Goal: Navigation & Orientation: Find specific page/section

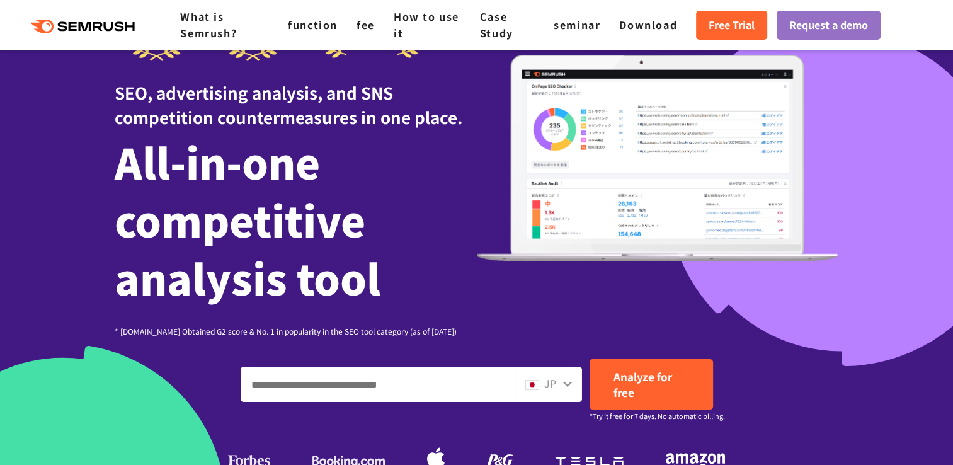
scroll to position [106, 0]
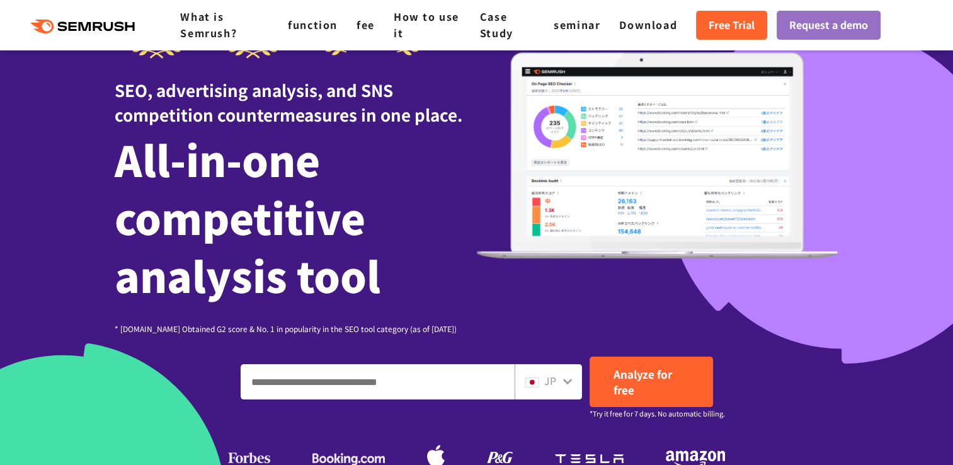
click at [335, 375] on input "Enter your domain, keyword or URL" at bounding box center [377, 382] width 273 height 34
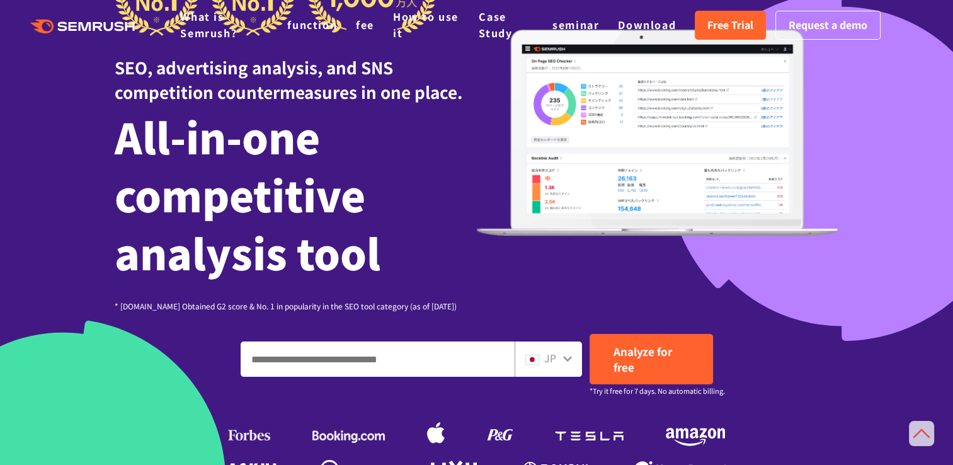
scroll to position [0, 0]
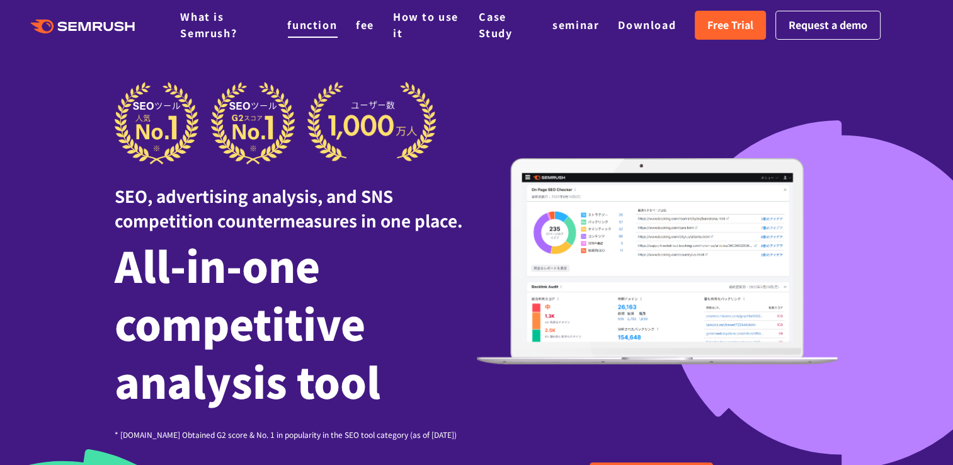
click at [302, 25] on link "function" at bounding box center [312, 24] width 50 height 15
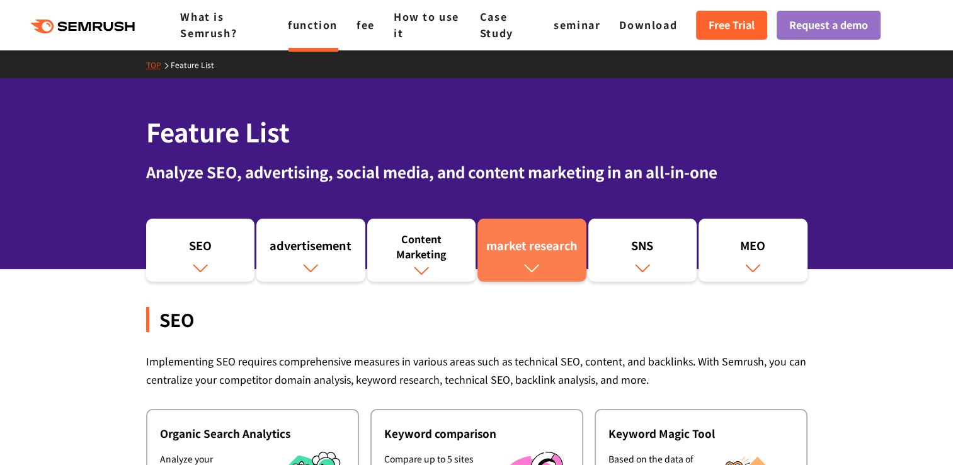
click at [506, 249] on div "market research" at bounding box center [532, 247] width 96 height 21
